Goal: Task Accomplishment & Management: Manage account settings

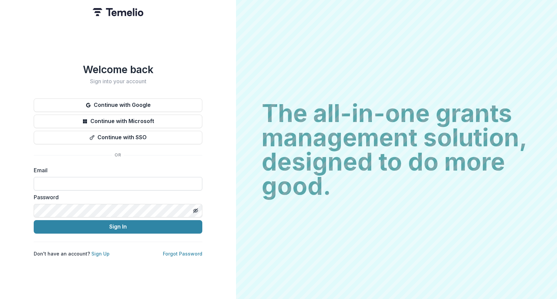
click at [76, 181] on input at bounding box center [118, 183] width 169 height 13
type input "**********"
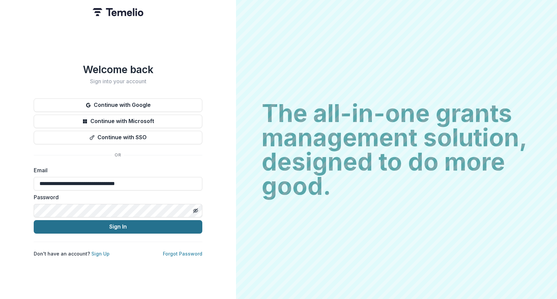
click at [112, 228] on button "Sign In" at bounding box center [118, 226] width 169 height 13
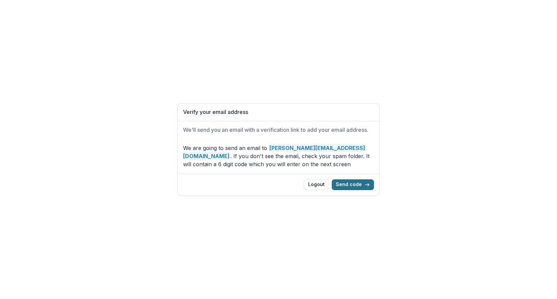
click at [351, 190] on button "Send code" at bounding box center [353, 185] width 42 height 11
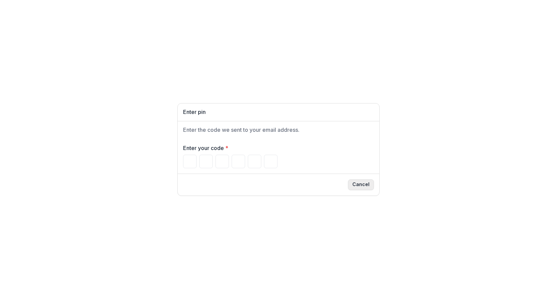
click at [367, 186] on button "Cancel" at bounding box center [361, 185] width 26 height 11
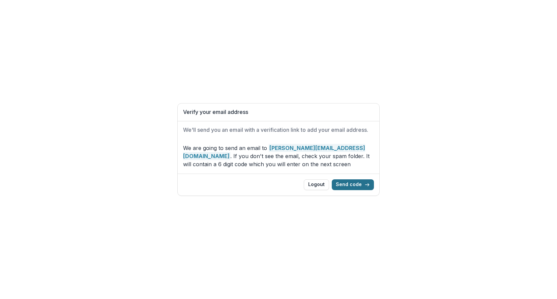
click at [349, 190] on button "Send code" at bounding box center [353, 185] width 42 height 11
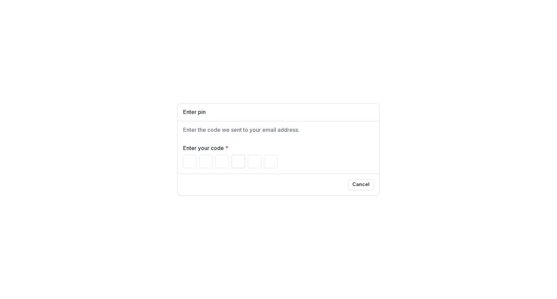
type input "*"
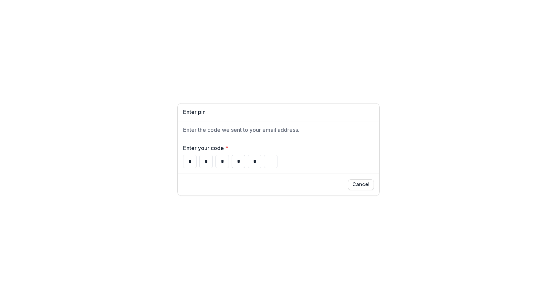
type input "*"
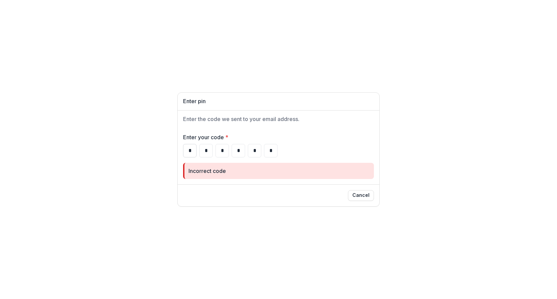
click at [194, 151] on input "*" at bounding box center [189, 150] width 13 height 13
type input "*"
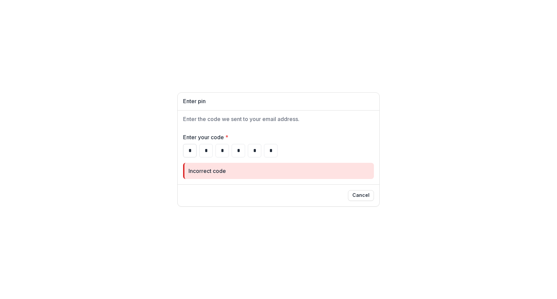
type input "*"
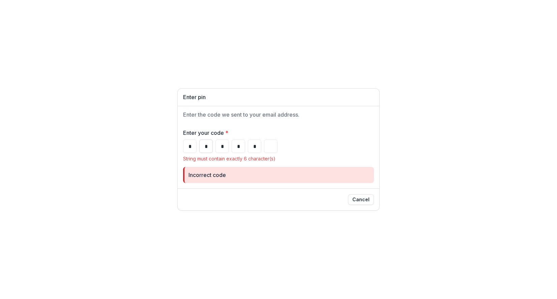
type input "*"
click at [204, 145] on input "*" at bounding box center [205, 146] width 13 height 13
type input "*"
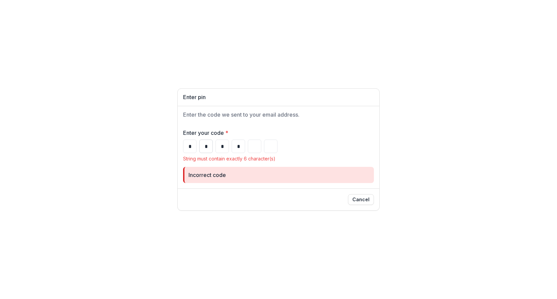
type input "*"
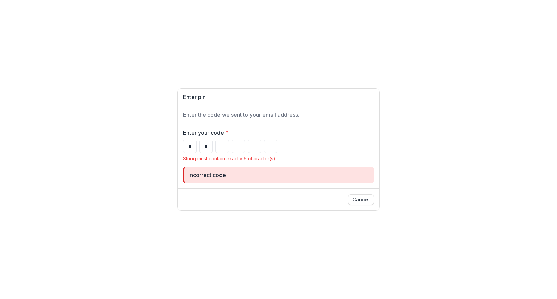
type input "*"
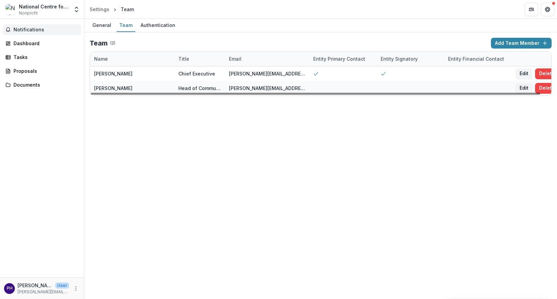
click at [20, 30] on span "Notifications" at bounding box center [45, 30] width 65 height 6
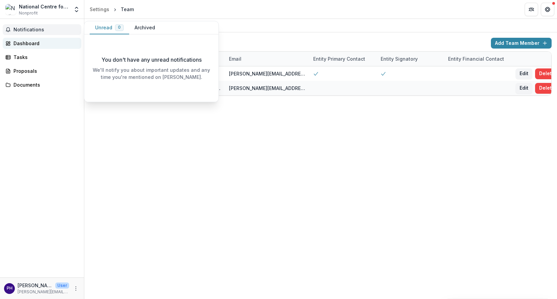
click at [29, 43] on div "Dashboard" at bounding box center [44, 43] width 62 height 7
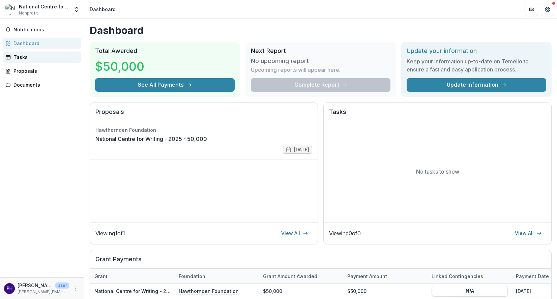
click at [32, 58] on div "Tasks" at bounding box center [44, 57] width 62 height 7
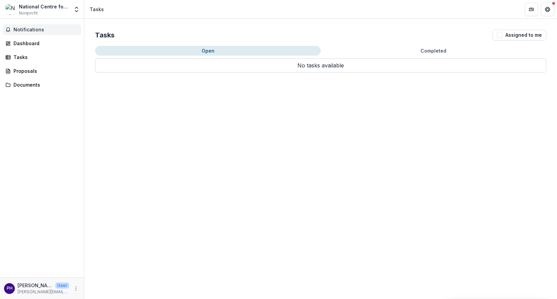
click at [35, 32] on span "Notifications" at bounding box center [45, 30] width 65 height 6
